Goal: Transaction & Acquisition: Purchase product/service

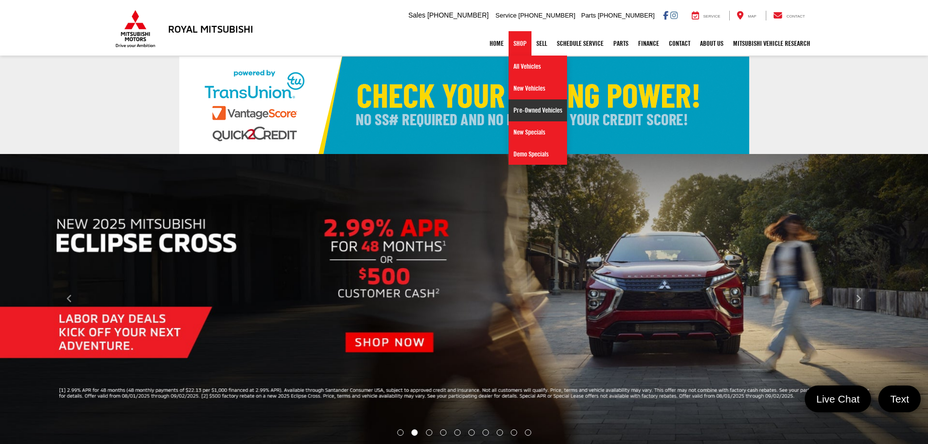
click at [524, 109] on link "Pre-Owned Vehicles" at bounding box center [538, 110] width 58 height 22
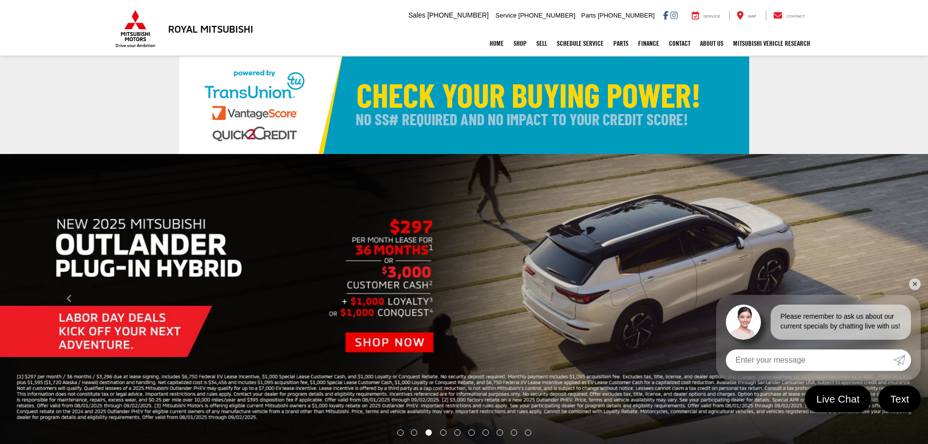
click at [908, 284] on button "Click to view next picture." at bounding box center [858, 298] width 139 height 251
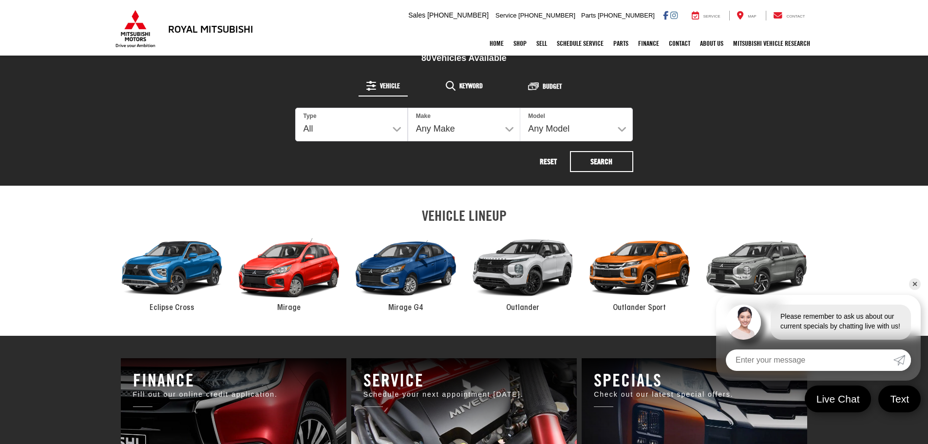
scroll to position [439, 0]
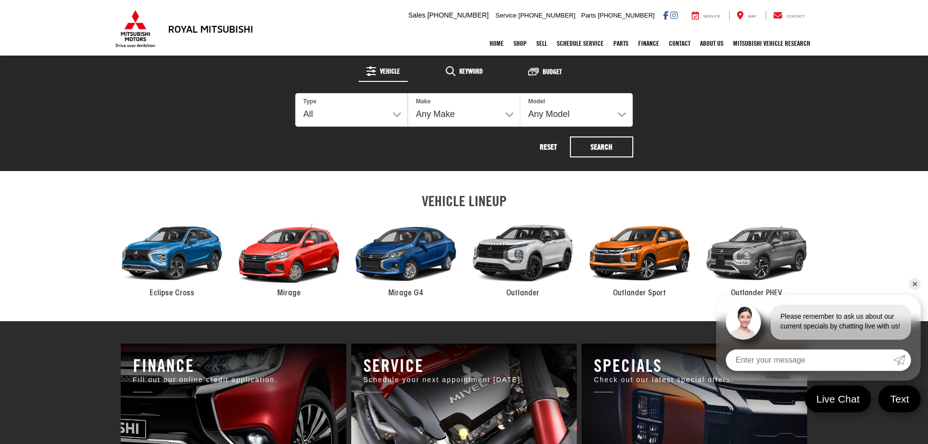
click at [516, 295] on span "Outlander" at bounding box center [522, 293] width 33 height 8
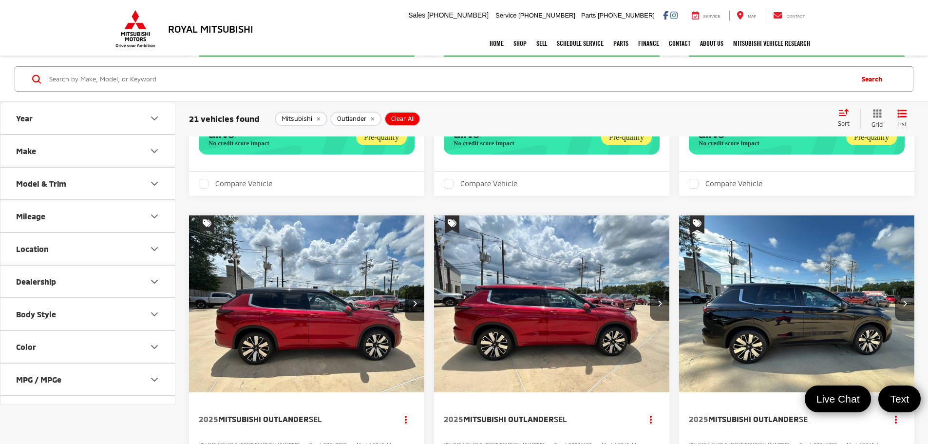
scroll to position [828, 0]
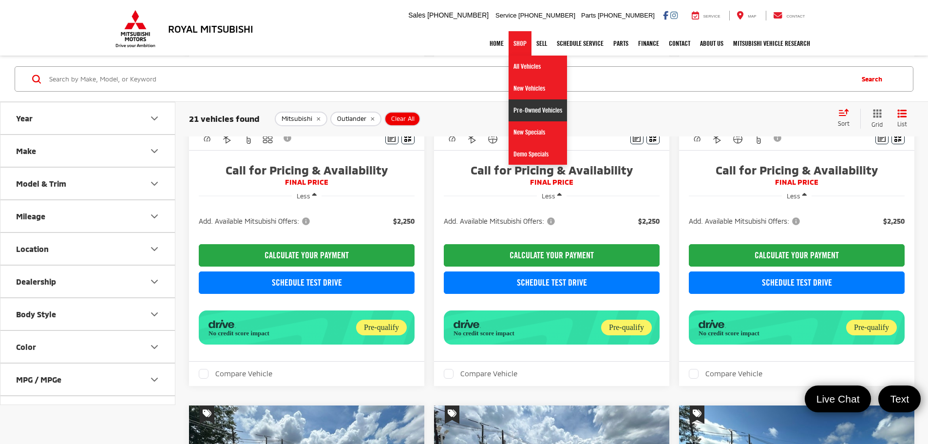
click at [524, 108] on link "Pre-Owned Vehicles" at bounding box center [538, 110] width 58 height 22
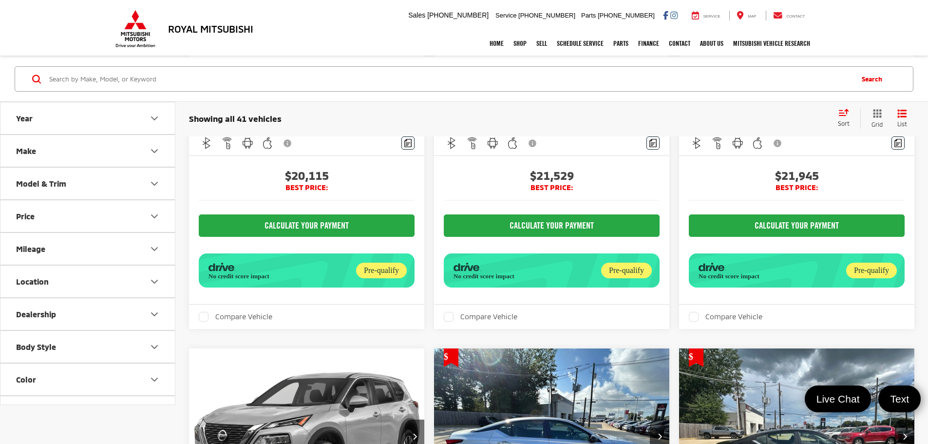
scroll to position [2729, 0]
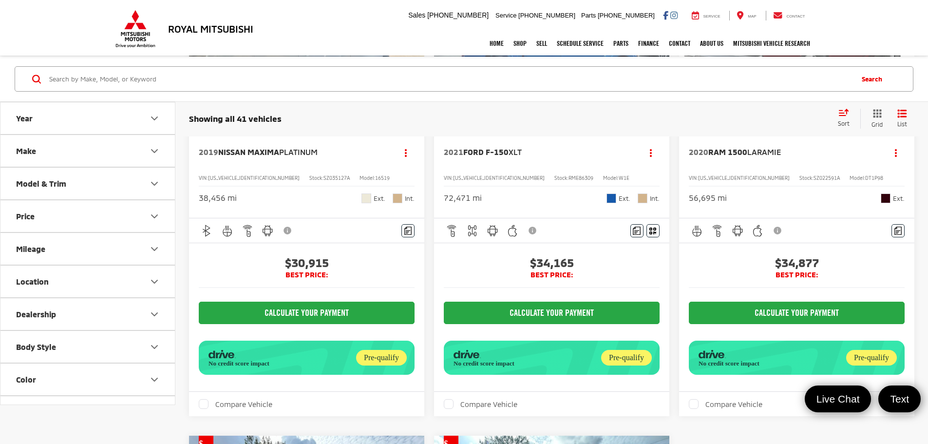
scroll to position [1949, 0]
